Goal: Transaction & Acquisition: Purchase product/service

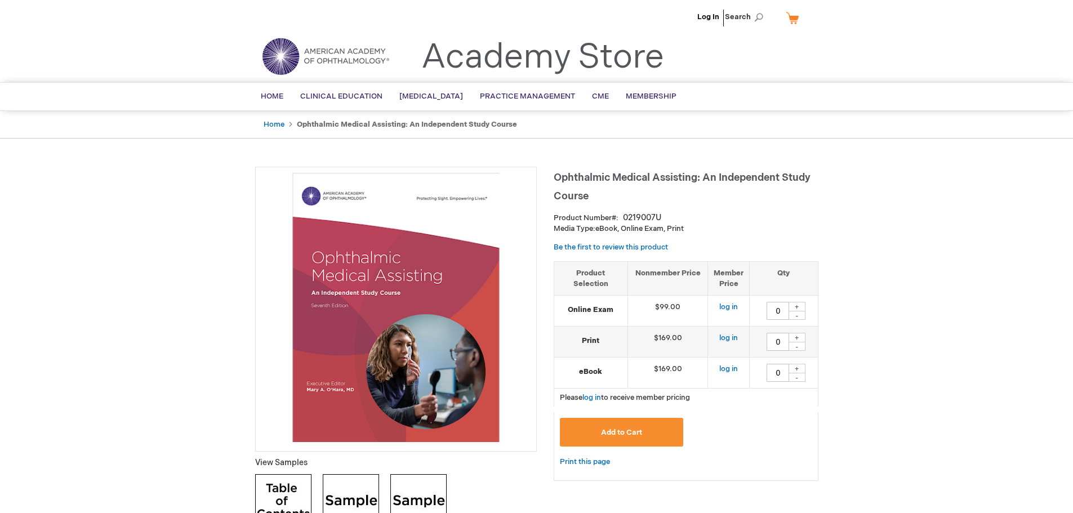
type input "0"
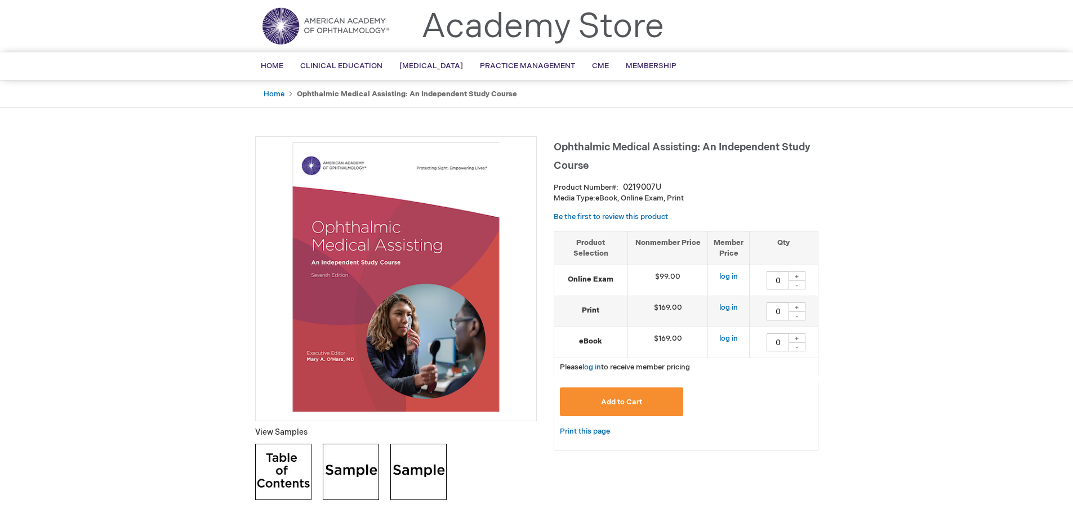
scroll to position [56, 0]
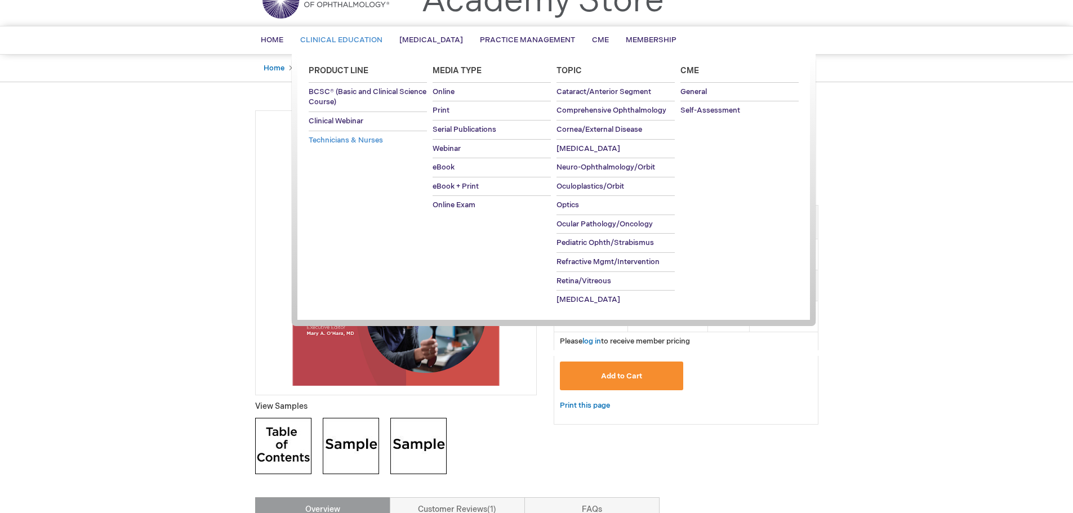
click at [368, 141] on span "Technicians & Nurses" at bounding box center [346, 140] width 74 height 9
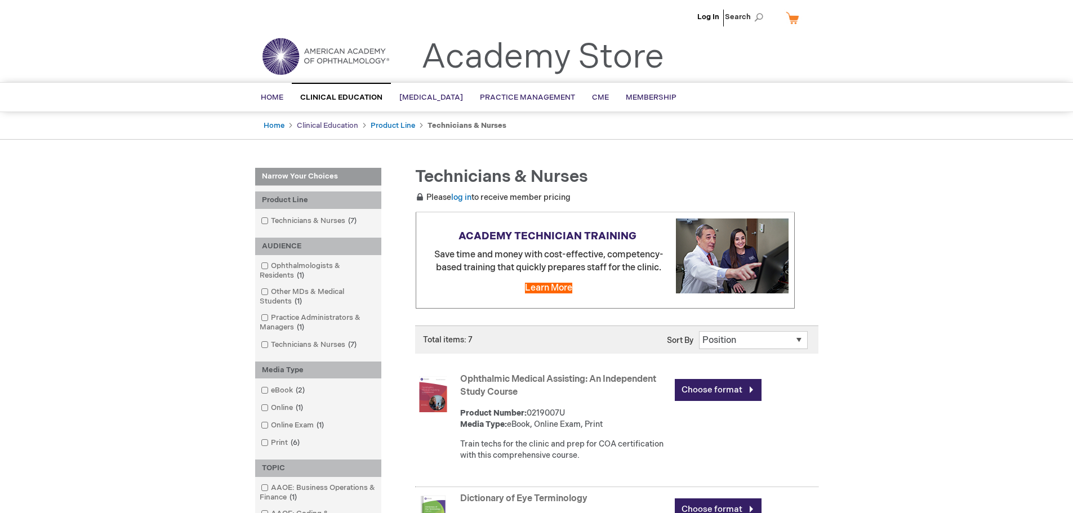
click at [332, 127] on link "Clinical Education" at bounding box center [327, 125] width 61 height 9
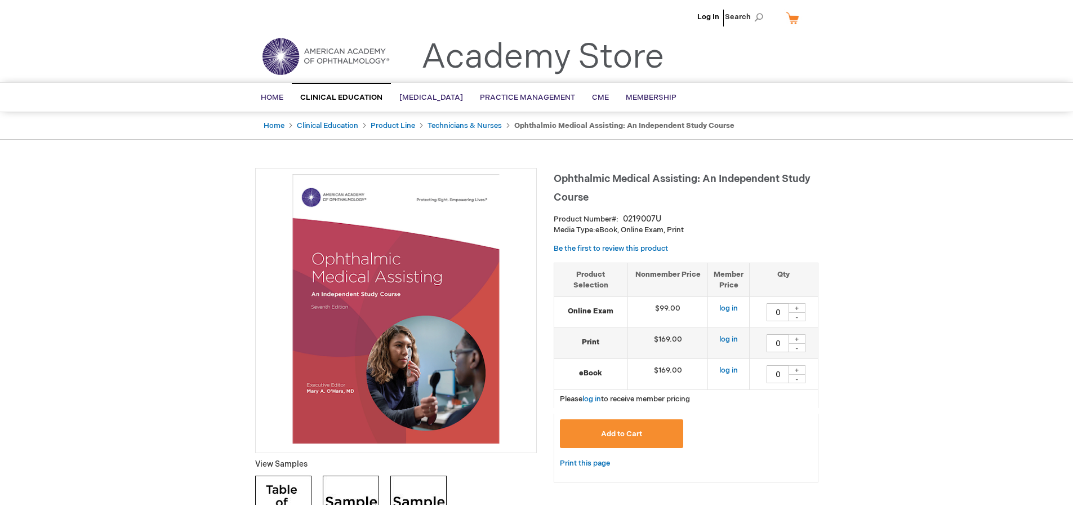
type input "0"
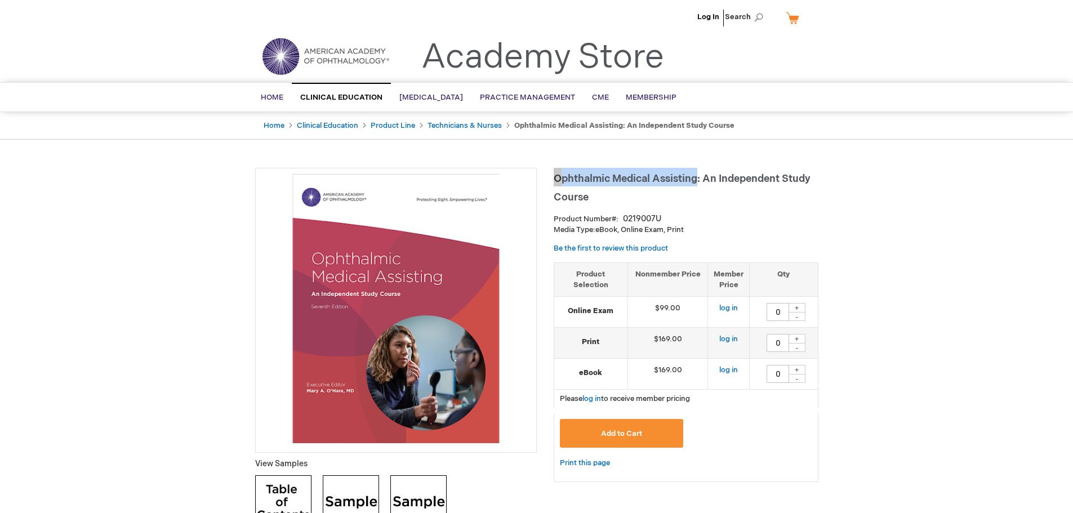
drag, startPoint x: 570, startPoint y: 180, endPoint x: 700, endPoint y: 183, distance: 130.1
click at [700, 183] on span "Ophthalmic Medical Assisting: An Independent Study Course" at bounding box center [682, 188] width 257 height 30
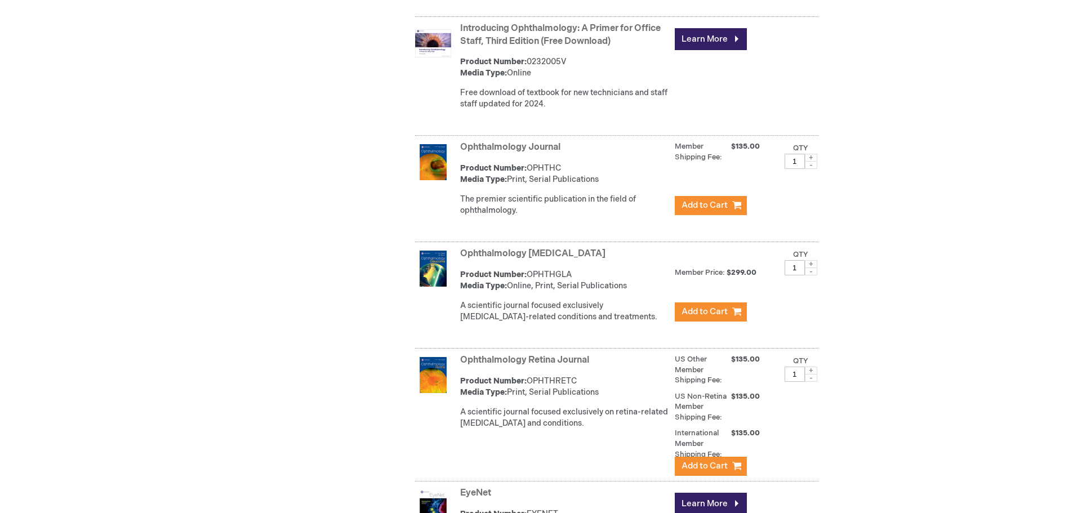
scroll to position [3586, 0]
